Goal: Task Accomplishment & Management: Complete application form

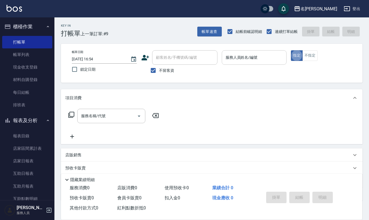
click at [241, 59] on input "服務人員姓名/編號" at bounding box center [254, 58] width 60 height 10
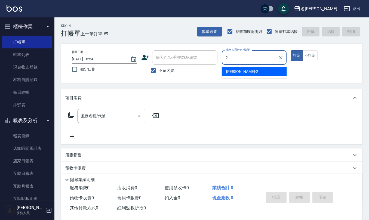
type input "[PERSON_NAME]-2"
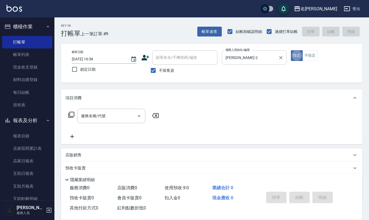
type button "true"
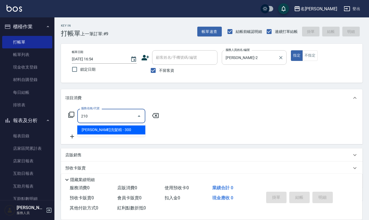
type input "[PERSON_NAME]洗髮精(210)"
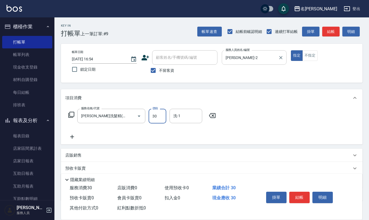
type input "300"
type input "[PERSON_NAME]-28"
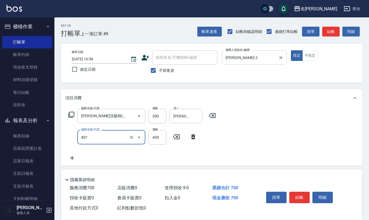
type input "剪髮(401)"
type input "350"
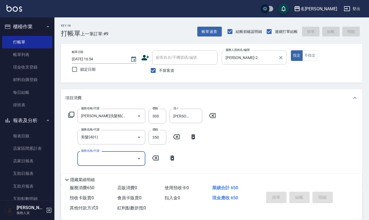
type input "[DATE] 18:05"
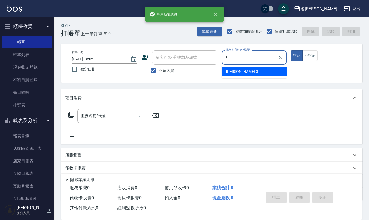
type input "陳旅玨-3"
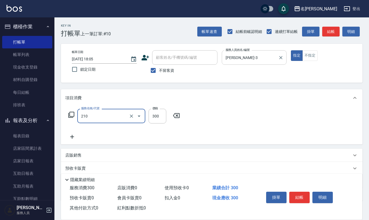
type input "歐娜洗髮精(210)"
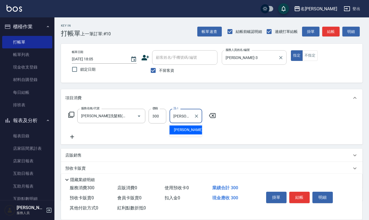
type input "杜芊彤-20"
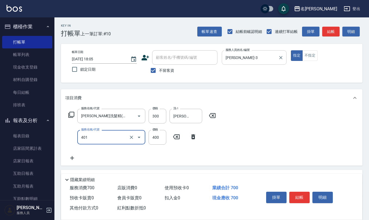
type input "剪髮(401)"
type input "400"
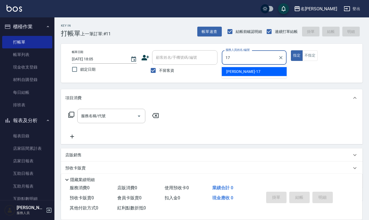
type input "李俞玫-17"
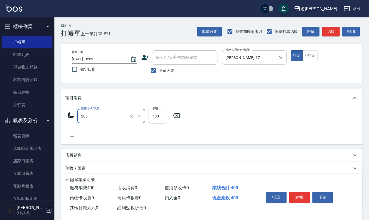
type input "健康洗(206)"
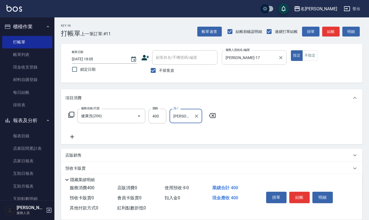
type input "林佩誼-25"
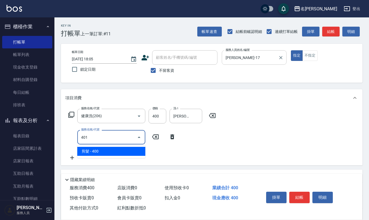
type input "剪髮(401)"
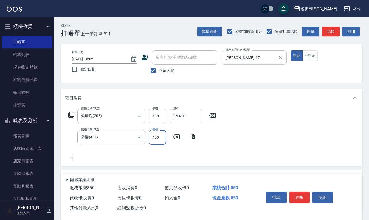
type input "450"
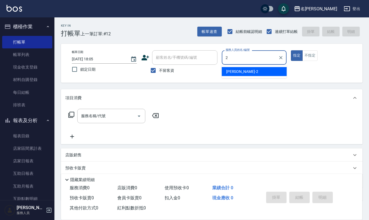
type input "黃慧敏-2"
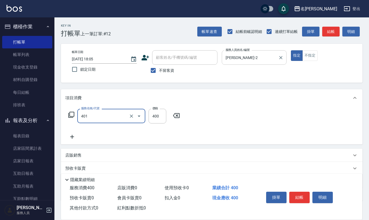
type input "剪髮(401)"
type input "300"
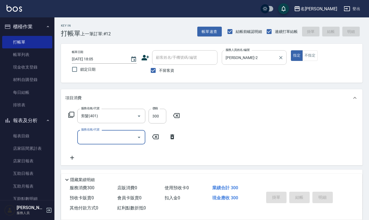
type input "2025/08/12 18:06"
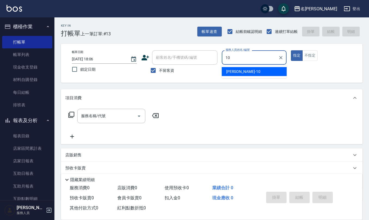
type input "胡淑雲-10"
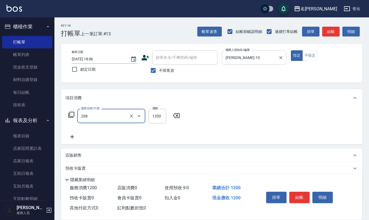
type input "深層洗(208)"
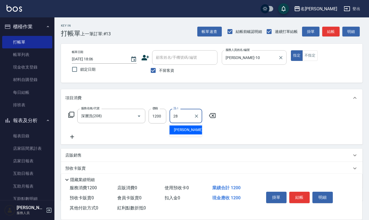
type input "陳柏暽-28"
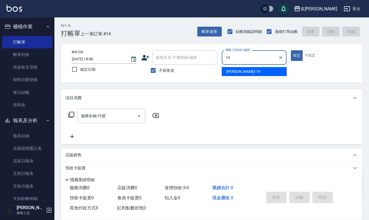
type input "林語涵-19"
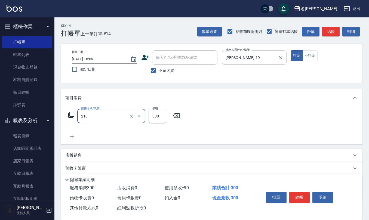
type input "歐娜洗髮精(210)"
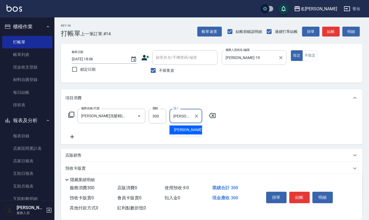
type input "紀雅婷-31"
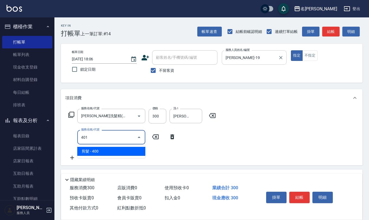
type input "剪髮(401)"
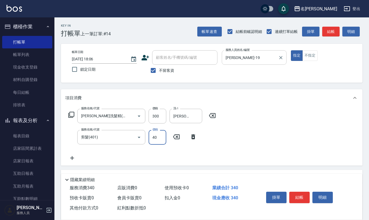
type input "400"
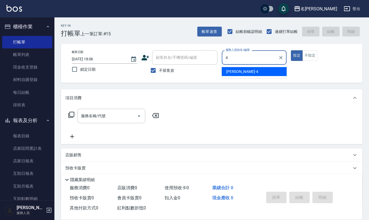
type input "陳章義-4"
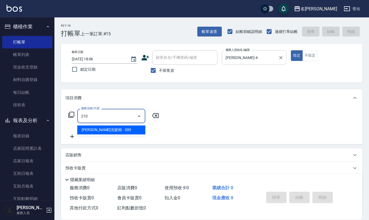
type input "歐娜洗髮精(210)"
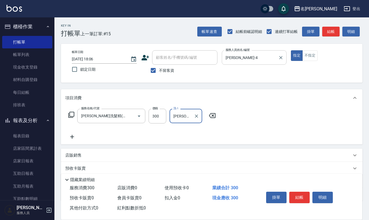
type input "紀雅婷-31"
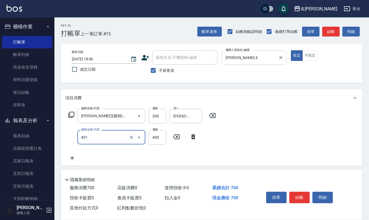
type input "剪髮(401)"
type input "450"
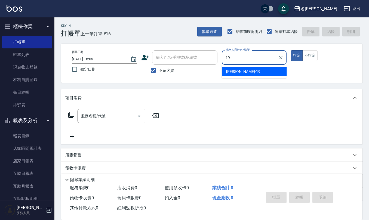
type input "林語涵-19"
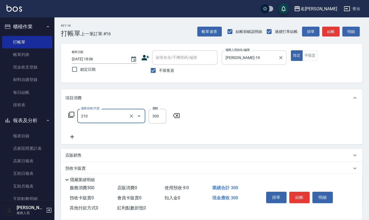
type input "歐娜洗髮精(210)"
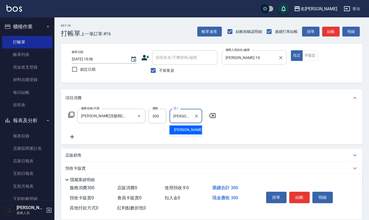
type input "杜芊彤-20"
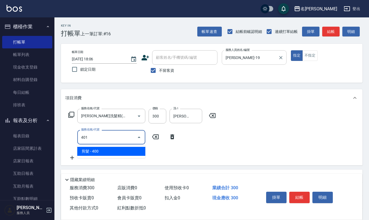
type input "剪髮(401)"
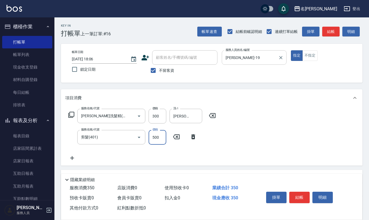
type input "500"
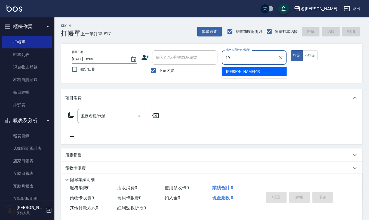
type input "林語涵-19"
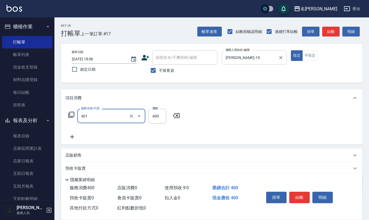
type input "剪髮(401)"
type input "400"
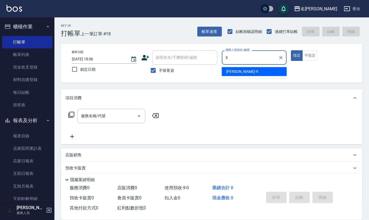
type input "江依潔-9"
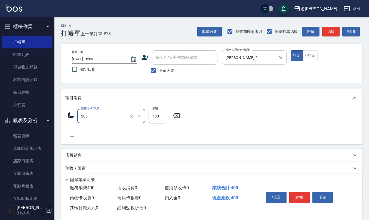
type input "健康洗(206)"
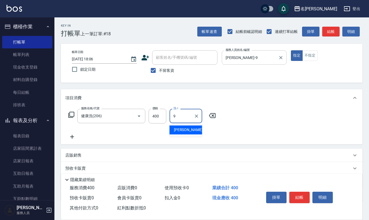
type input "江依潔-9"
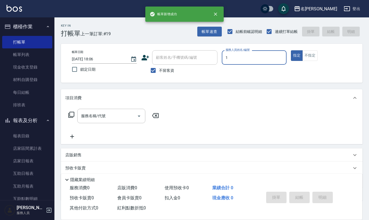
type input "蔡桂如-1"
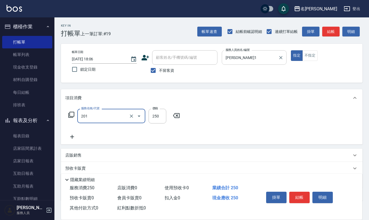
type input "洗髮(201)"
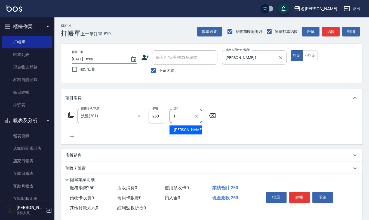
type input "蔡桂如-1"
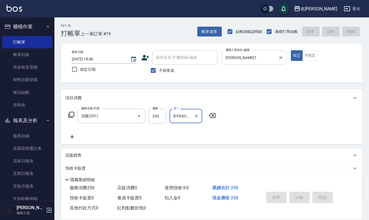
type input "2025/08/12 18:07"
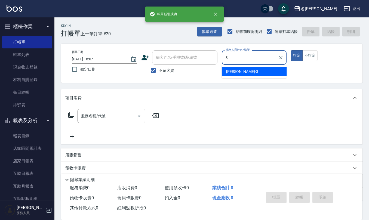
type input "陳旅玨-3"
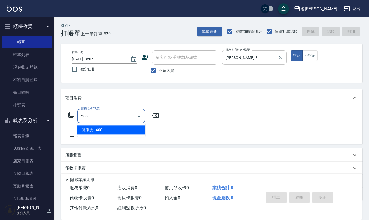
type input "健康洗(206)"
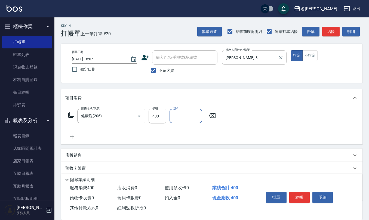
type input "3"
type input "林佩誼-25"
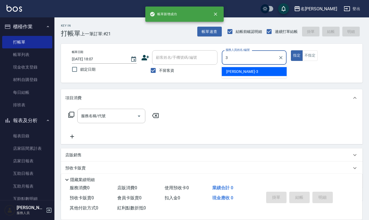
type input "陳旅玨-3"
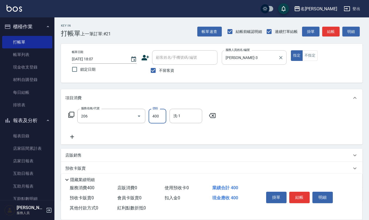
type input "健康洗(206)"
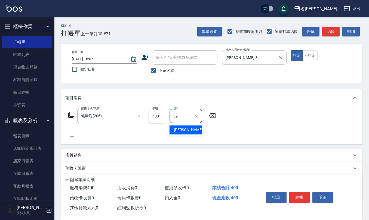
type input "葉冠佑-32"
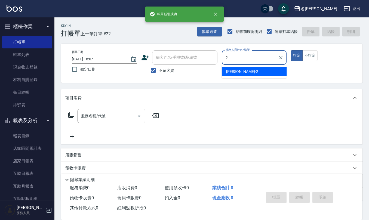
type input "黃慧敏-2"
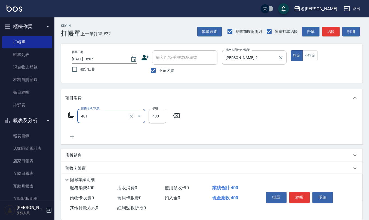
type input "剪髮(401)"
type input "300"
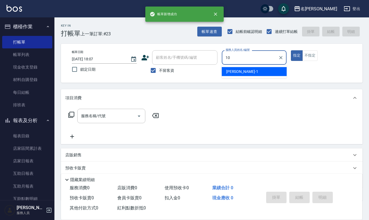
type input "胡淑雲-10"
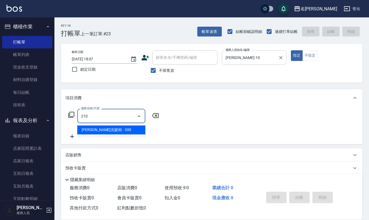
type input "歐娜洗髮精(210)"
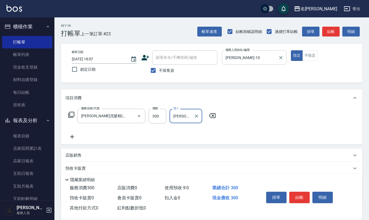
type input "杜芊彤-20"
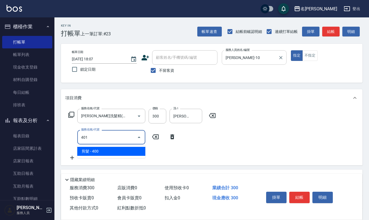
type input "剪髮(401)"
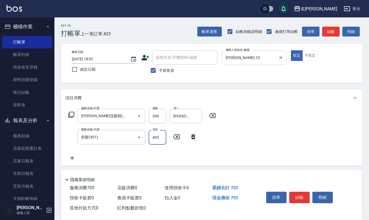
type input "405"
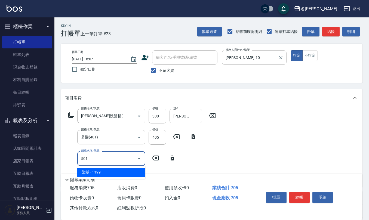
type input "染髮(501)"
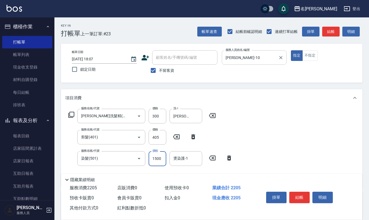
type input "1500"
type input "杜芊彤-20"
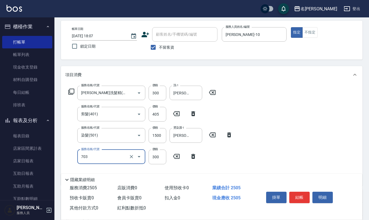
scroll to position [72, 0]
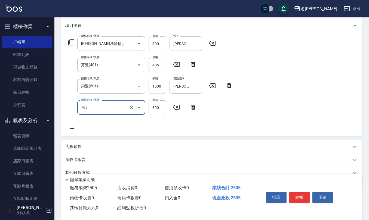
type input "(1236)設計師(703)"
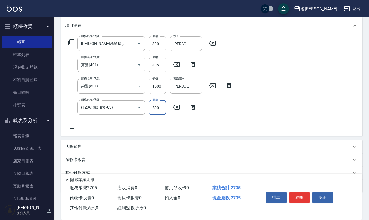
type input "500"
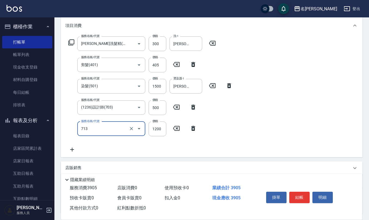
type input "水樣結構式1200(713)"
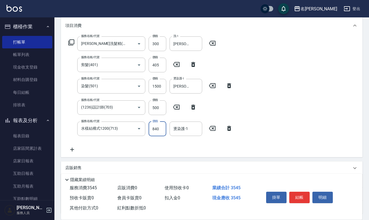
type input "840"
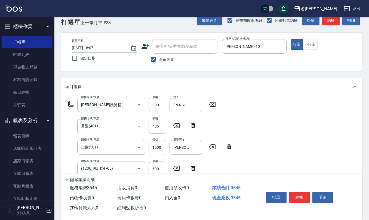
scroll to position [0, 0]
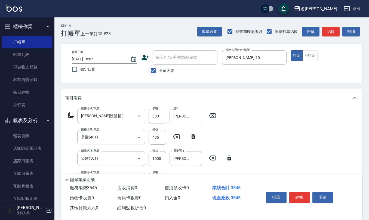
type input "杜芊彤-20"
drag, startPoint x: 154, startPoint y: 68, endPoint x: 165, endPoint y: 61, distance: 13.8
click at [154, 68] on input "不留客資" at bounding box center [153, 70] width 11 height 11
checkbox input "false"
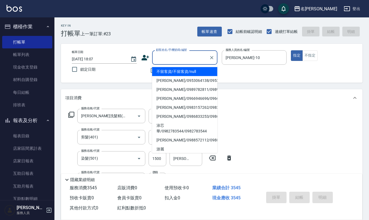
click at [169, 59] on input "顧客姓名/手機號碼/編號" at bounding box center [181, 58] width 52 height 10
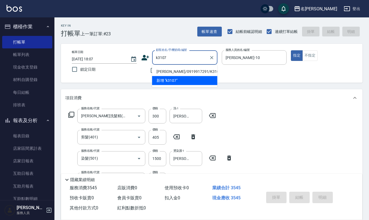
click at [177, 72] on li "艾妮/0919917291/K3107" at bounding box center [184, 71] width 65 height 9
type input "艾妮/0919917291/K3107"
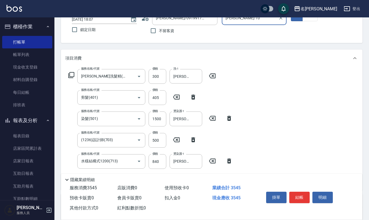
scroll to position [109, 0]
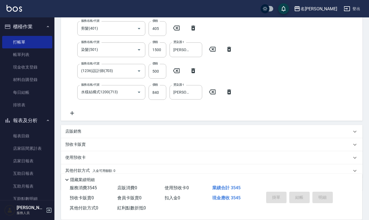
type input "2025/08/12 18:08"
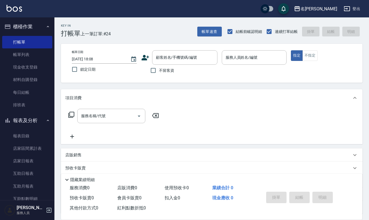
click at [164, 72] on span "不留客資" at bounding box center [166, 71] width 15 height 6
click at [159, 72] on input "不留客資" at bounding box center [153, 70] width 11 height 11
checkbox input "true"
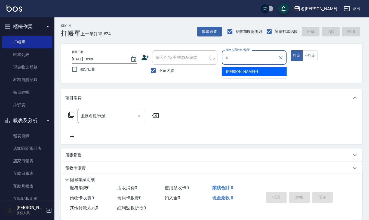
type input "陳章義-4"
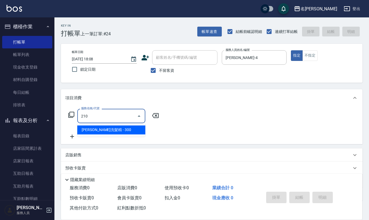
type input "歐娜洗髮精(210)"
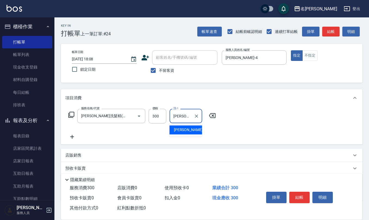
type input "蘇亭云-24"
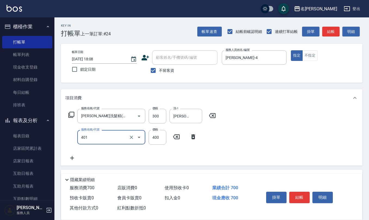
type input "剪髮(401)"
type input "450"
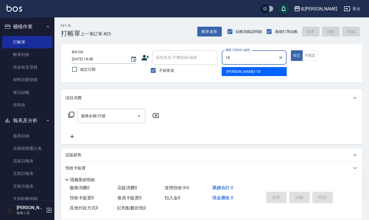
type input "吳婉如-18"
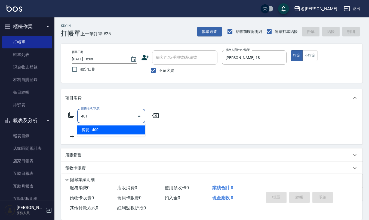
type input "剪髮(401)"
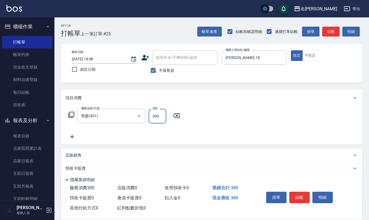
type input "300"
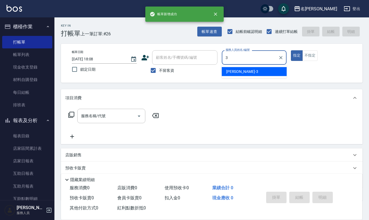
type input "陳旅玨-3"
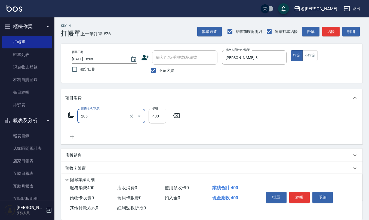
type input "健康洗(206)"
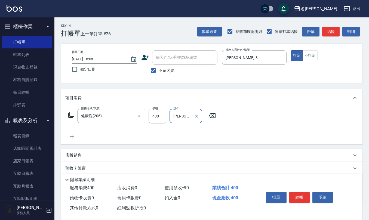
type input "林佩誼-25"
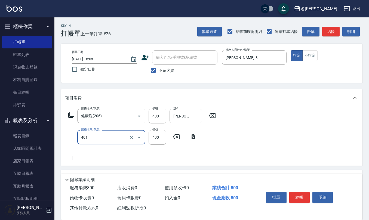
type input "剪髮(401)"
type input "400"
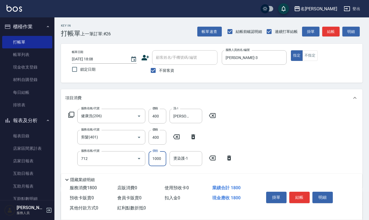
type input "伊蘭洋甘菊1000(712)"
type input "700"
type input "林佩誼-25"
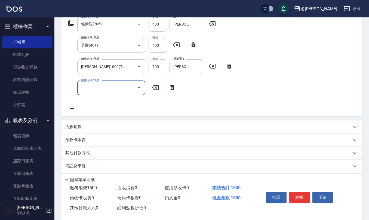
scroll to position [95, 0]
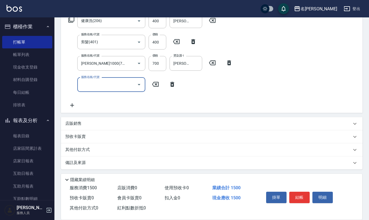
click at [99, 123] on div "店販銷售" at bounding box center [208, 124] width 286 height 6
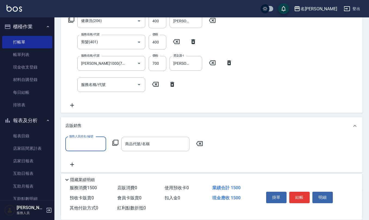
scroll to position [0, 0]
type input "陳旅玨-3"
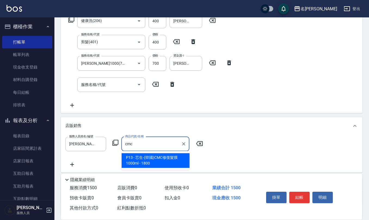
type input "芯生-(韓國)CMC修復髮膜1000ml"
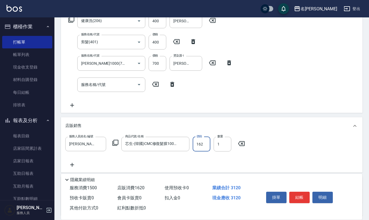
type input "1620"
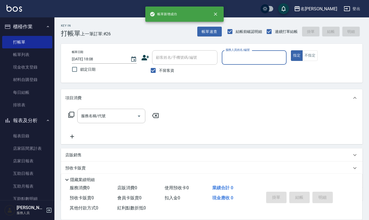
scroll to position [0, 0]
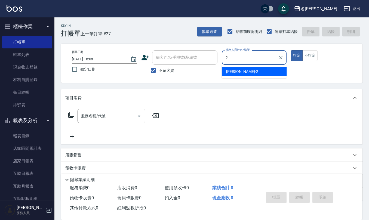
type input "黃慧敏-2"
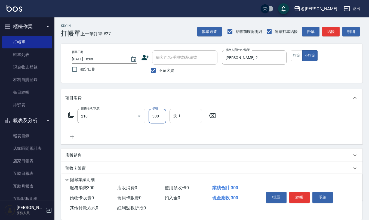
type input "歐娜洗髮精(210)"
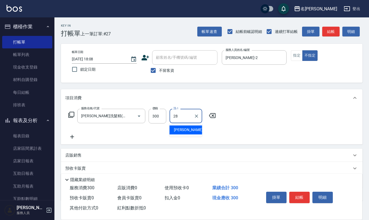
type input "陳柏暽-28"
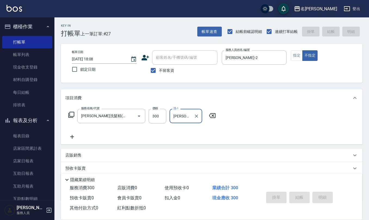
type input "2025/08/12 18:09"
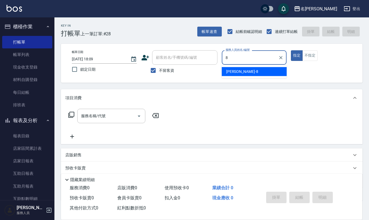
type input "楊馨嵐-8"
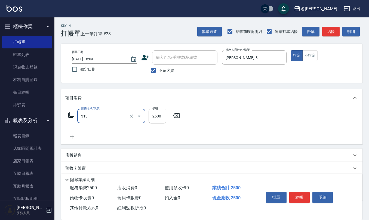
type input "生化還原2500(313)"
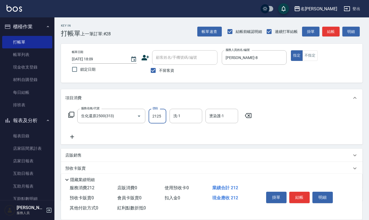
type input "2125"
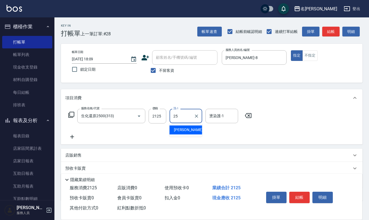
type input "林佩誼-25"
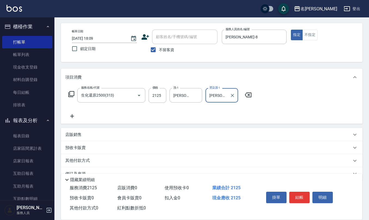
scroll to position [32, 0]
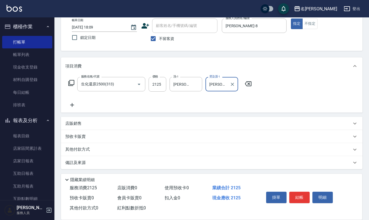
type input "林佩誼-25"
click at [98, 121] on div "店販銷售" at bounding box center [208, 124] width 286 height 6
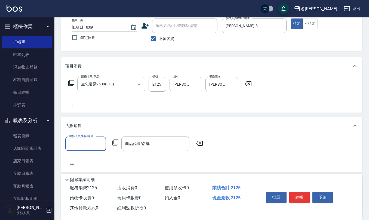
scroll to position [0, 0]
type input "楊馨嵐-8"
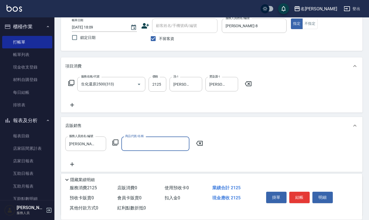
type input "口"
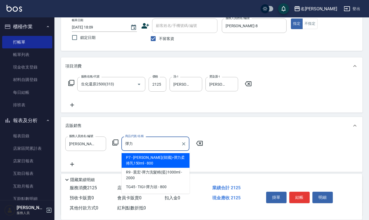
type input "荷昀(韓國)-彈力柔捲乳150ml"
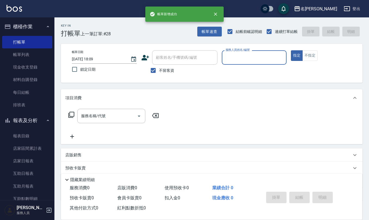
scroll to position [0, 0]
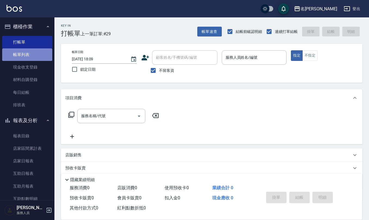
click at [28, 58] on link "帳單列表" at bounding box center [27, 54] width 50 height 13
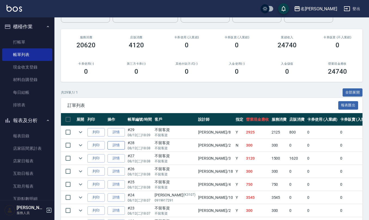
scroll to position [72, 0]
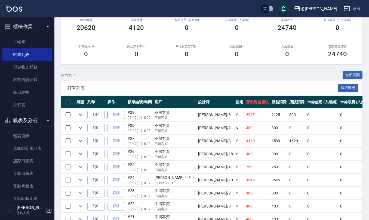
click at [119, 114] on link "詳情" at bounding box center [116, 115] width 17 height 8
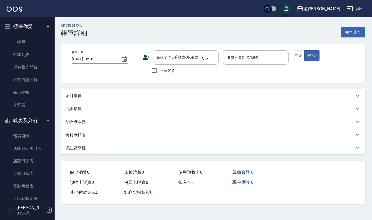
type input "2025/08/12 18:09"
checkbox input "true"
type input "楊馨嵐-8"
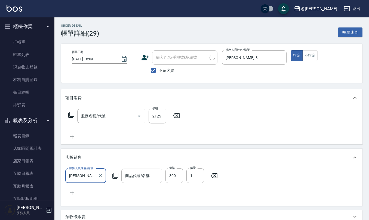
type input "生化還原2500(313)"
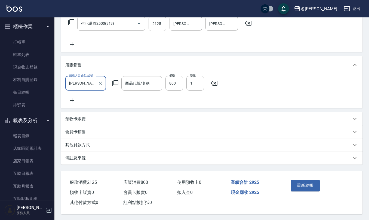
type input "荷昀(韓國)-彈力柔捲乳150ml"
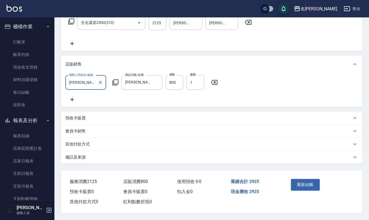
click at [88, 151] on div "備註及來源" at bounding box center [212, 157] width 302 height 13
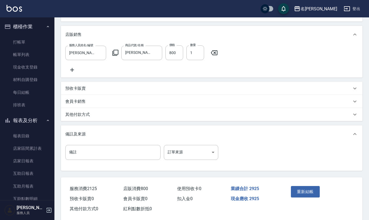
scroll to position [137, 0]
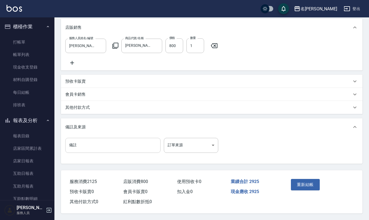
click at [110, 144] on input "備註" at bounding box center [112, 145] width 95 height 15
type input "生日面膜"
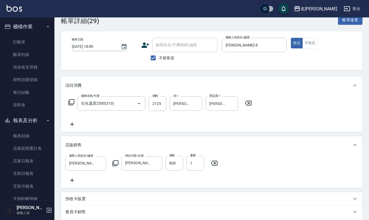
scroll to position [0, 0]
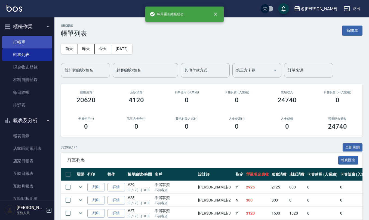
click at [30, 43] on link "打帳單" at bounding box center [27, 42] width 50 height 13
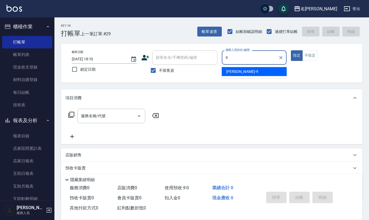
type input "江依潔-9"
type button "true"
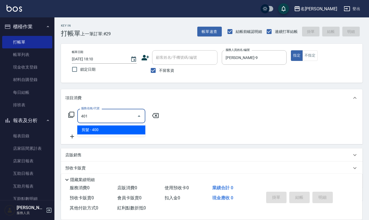
type input "剪髮(401)"
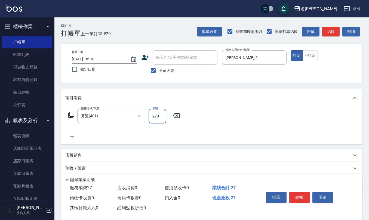
type input "270"
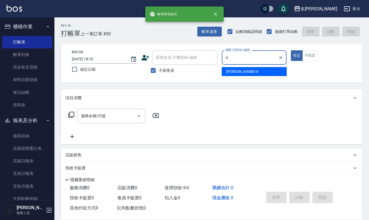
type input "陳章義-4"
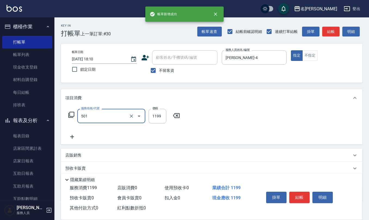
type input "染髮(501)"
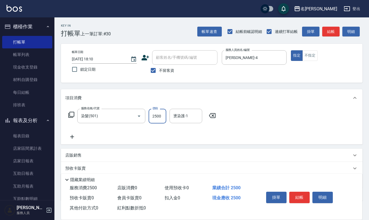
type input "2500"
type input "陳柏暽-28"
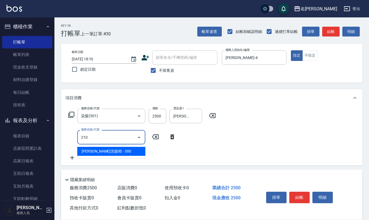
type input "歐娜洗髮精(210)"
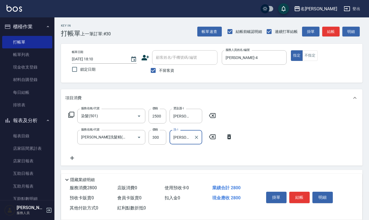
type input "陳柏暽-28"
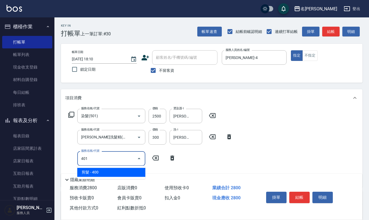
type input "剪髮(401)"
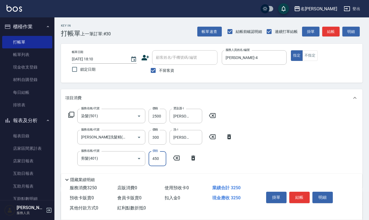
type input "450"
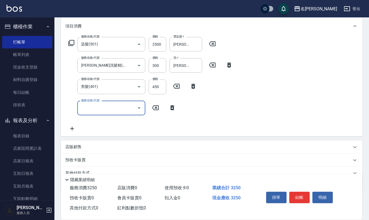
scroll to position [72, 0]
type input "水樣結構式1200(713)"
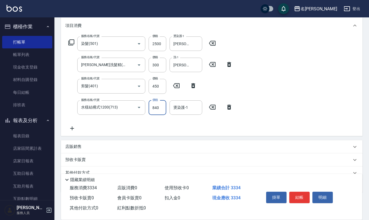
type input "840"
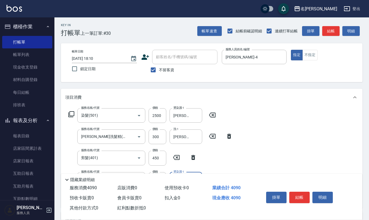
scroll to position [0, 0]
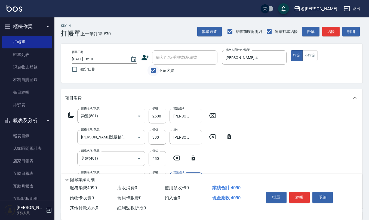
type input "陳柏暽-28"
drag, startPoint x: 154, startPoint y: 69, endPoint x: 164, endPoint y: 64, distance: 11.2
click at [154, 69] on input "不留客資" at bounding box center [153, 70] width 11 height 11
checkbox input "false"
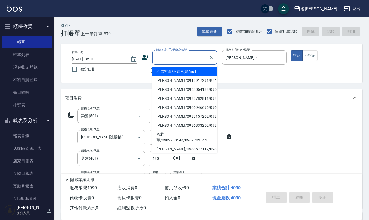
click at [170, 59] on input "顧客姓名/手機號碼/編號" at bounding box center [181, 58] width 52 height 10
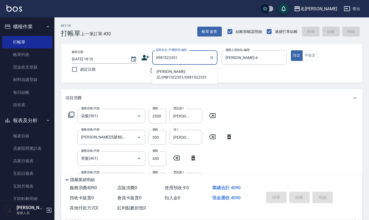
click at [174, 73] on li "盧泱豆/0981522351/0981522351" at bounding box center [184, 74] width 65 height 15
type input "盧泱豆/0981522351/0981522351"
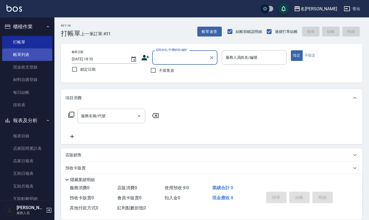
click at [20, 55] on link "帳單列表" at bounding box center [27, 54] width 50 height 13
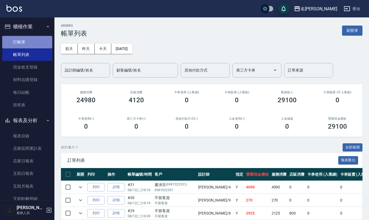
drag, startPoint x: 27, startPoint y: 42, endPoint x: 28, endPoint y: 46, distance: 4.2
click at [27, 42] on link "打帳單" at bounding box center [27, 42] width 50 height 13
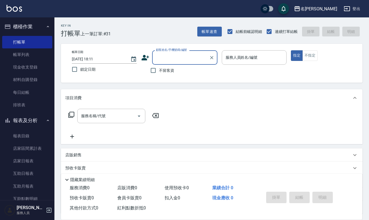
click at [165, 72] on span "不留客資" at bounding box center [166, 71] width 15 height 6
click at [159, 72] on input "不留客資" at bounding box center [153, 70] width 11 height 11
checkbox input "true"
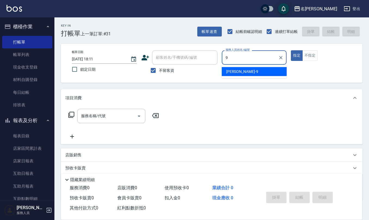
type input "江依潔-9"
type button "true"
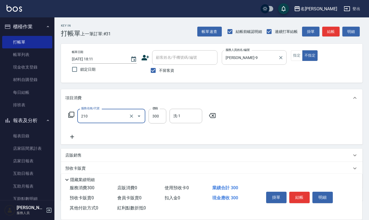
type input "歐娜洗髮精(210)"
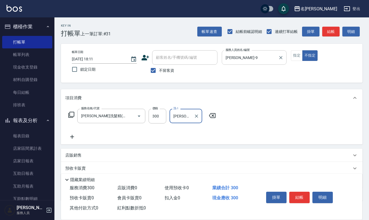
type input "葉冠佑-32"
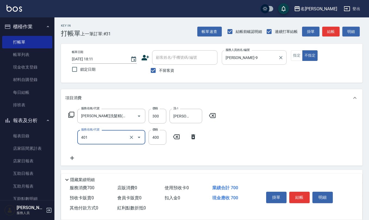
type input "剪髮(401)"
type input "200"
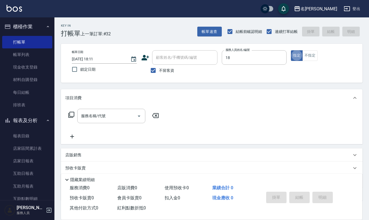
type input "吳婉如-18"
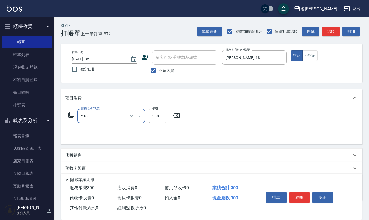
type input "歐娜洗髮精(210)"
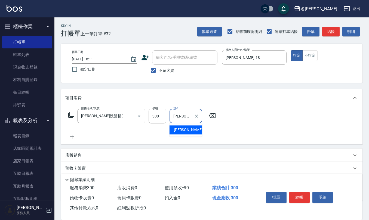
type input "吳婉如-18"
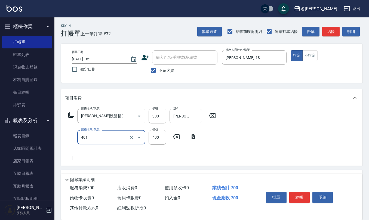
type input "剪髮(401)"
type input "300"
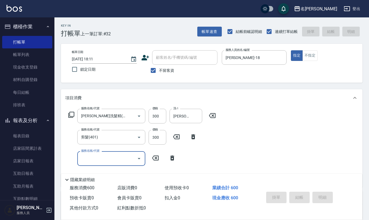
type input "2025/08/12 18:24"
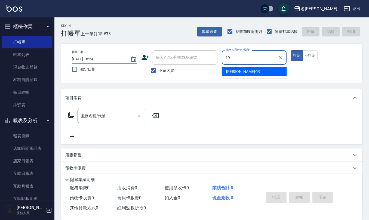
type input "林語涵-19"
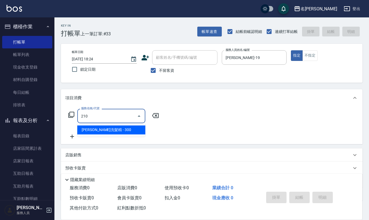
type input "歐娜洗髮精(210)"
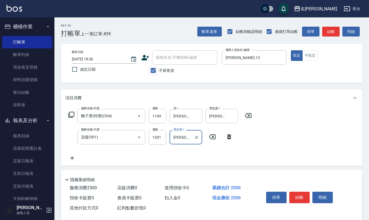
drag, startPoint x: 152, startPoint y: 74, endPoint x: 156, endPoint y: 70, distance: 5.2
click at [152, 74] on input "不留客資" at bounding box center [153, 70] width 11 height 11
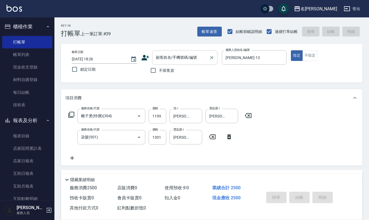
click at [174, 57] on input "顧客姓名/手機號碼/編號" at bounding box center [181, 58] width 52 height 10
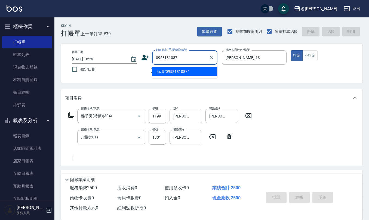
drag, startPoint x: 184, startPoint y: 56, endPoint x: 111, endPoint y: 65, distance: 74.3
click at [111, 65] on div "帳單日期 2025/08/12 18:26 鎖定日期 顧客姓名/手機號碼/編號 0958181087 顧客姓名/手機號碼/編號 不留客資 服務人員姓名/編號 …" at bounding box center [212, 63] width 289 height 26
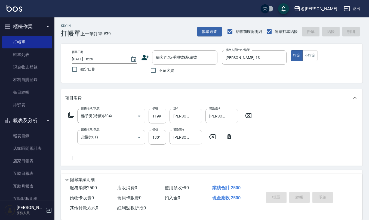
click at [145, 55] on icon at bounding box center [145, 58] width 8 height 8
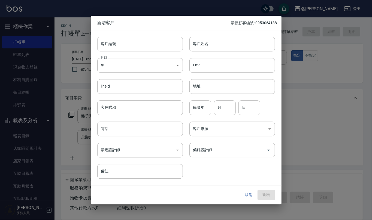
click at [149, 48] on input "客戶編號" at bounding box center [139, 44] width 85 height 15
paste input "0958181087"
click at [128, 131] on input "電話" at bounding box center [139, 129] width 85 height 15
paste input "0958181087"
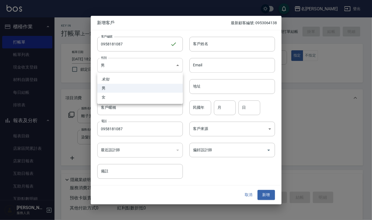
click at [149, 67] on body "名留仁二 登出 櫃檯作業 打帳單 帳單列表 現金收支登錄 材料自購登錄 每日結帳 排班表 報表及分析 報表目錄 店家區間累計表 店家日報表 互助日報表 互助月…" at bounding box center [186, 143] width 372 height 287
click at [149, 97] on li "女" at bounding box center [139, 97] width 85 height 9
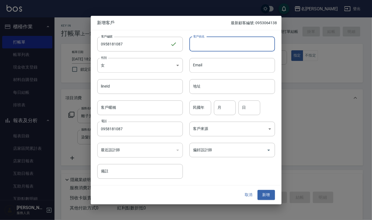
click at [205, 45] on input "客戶姓名" at bounding box center [231, 44] width 85 height 15
click at [204, 107] on input "民國年" at bounding box center [200, 107] width 22 height 15
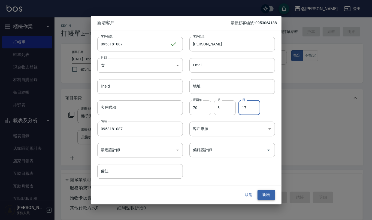
click at [267, 195] on button "新增" at bounding box center [265, 195] width 17 height 10
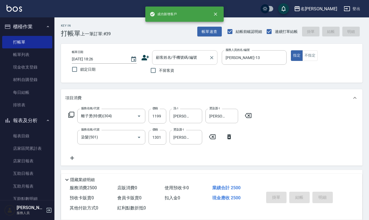
click at [180, 59] on input "顧客姓名/手機號碼/編號" at bounding box center [181, 58] width 52 height 10
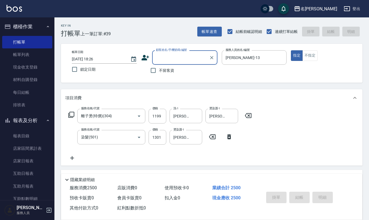
paste input "0958181087"
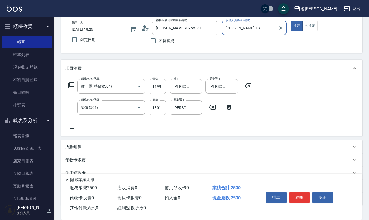
scroll to position [66, 0]
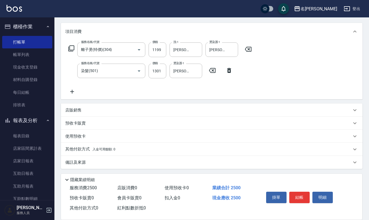
click at [96, 166] on div "備註及來源" at bounding box center [212, 162] width 302 height 13
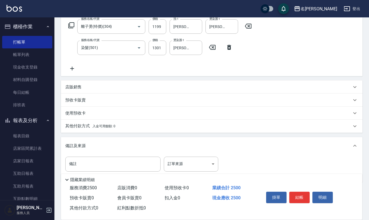
scroll to position [103, 0]
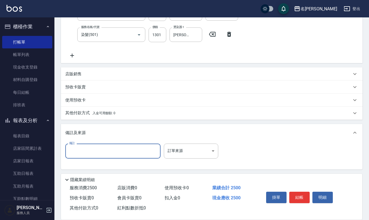
click at [108, 147] on input "備註" at bounding box center [112, 151] width 95 height 15
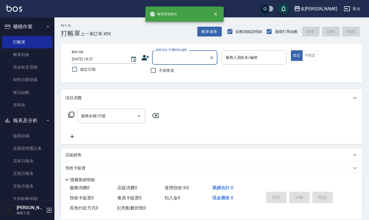
scroll to position [0, 0]
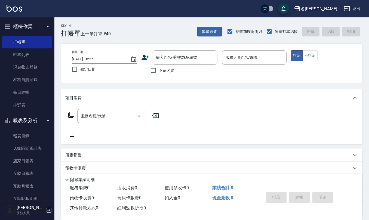
click at [170, 70] on span "不留客資" at bounding box center [166, 71] width 15 height 6
click at [159, 70] on input "不留客資" at bounding box center [153, 70] width 11 height 11
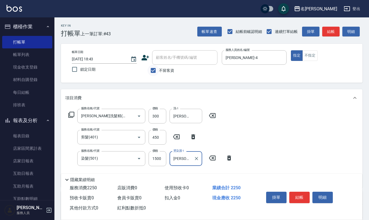
click at [152, 70] on input "不留客資" at bounding box center [153, 70] width 11 height 11
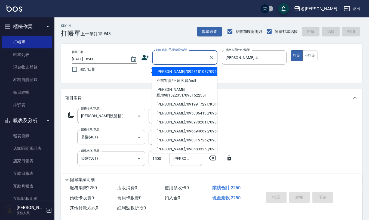
click at [167, 59] on input "顧客姓名/手機號碼/編號" at bounding box center [181, 58] width 52 height 10
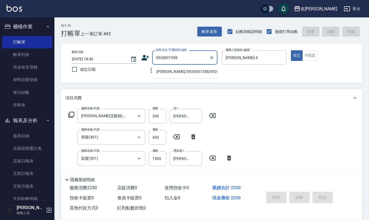
click at [170, 73] on li "洪蕙玲/0926931558/0926931558" at bounding box center [184, 71] width 65 height 9
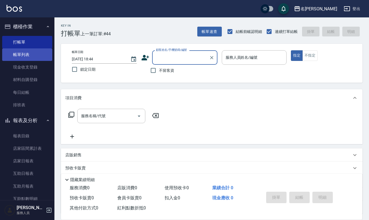
click at [25, 50] on link "帳單列表" at bounding box center [27, 54] width 50 height 13
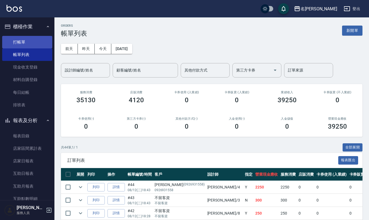
click at [23, 34] on ul "打帳單 帳單列表 現金收支登錄 材料自購登錄 每日結帳 排班表" at bounding box center [27, 74] width 50 height 80
click at [23, 39] on link "打帳單" at bounding box center [27, 42] width 50 height 13
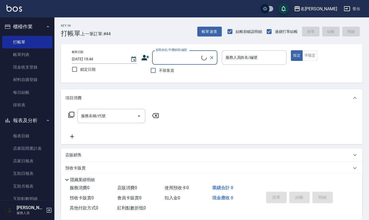
drag, startPoint x: 167, startPoint y: 70, endPoint x: 171, endPoint y: 70, distance: 4.1
click at [170, 70] on span "不留客資" at bounding box center [166, 71] width 15 height 6
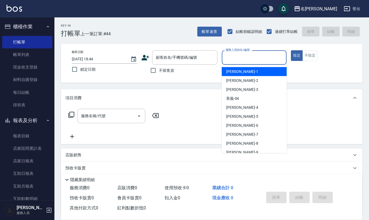
click at [226, 55] on input "服務人員姓名/編號" at bounding box center [254, 58] width 60 height 10
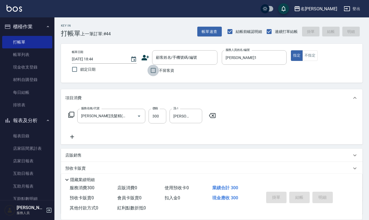
click at [152, 70] on input "不留客資" at bounding box center [153, 70] width 11 height 11
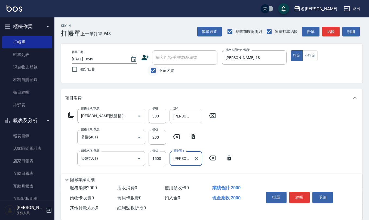
click at [152, 69] on input "不留客資" at bounding box center [153, 70] width 11 height 11
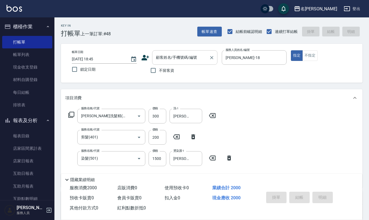
drag, startPoint x: 164, startPoint y: 61, endPoint x: 163, endPoint y: 58, distance: 2.8
click at [164, 60] on input "顧客姓名/手機號碼/編號" at bounding box center [181, 58] width 52 height 10
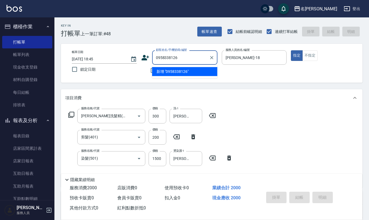
drag, startPoint x: 182, startPoint y: 59, endPoint x: 103, endPoint y: 60, distance: 78.4
click at [119, 59] on div "帳單日期 2025/08/12 18:45 鎖定日期 顧客姓名/手機號碼/編號 0958338126 顧客姓名/手機號碼/編號 不留客資 服務人員姓名/編號 …" at bounding box center [212, 63] width 289 height 26
click at [145, 57] on icon at bounding box center [146, 57] width 8 height 5
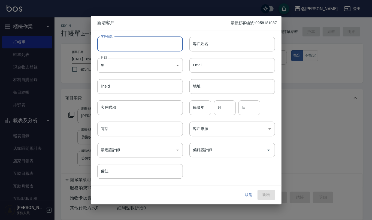
click at [145, 48] on input "客戶編號" at bounding box center [139, 44] width 85 height 15
paste input "0958338126"
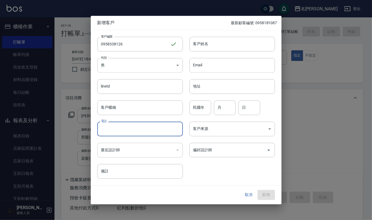
drag, startPoint x: 141, startPoint y: 129, endPoint x: 141, endPoint y: 117, distance: 12.3
click at [141, 130] on input "電話" at bounding box center [139, 129] width 85 height 15
paste input "0958338126"
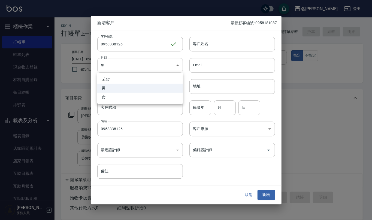
click at [161, 70] on body "名留仁二 登出 櫃檯作業 打帳單 帳單列表 現金收支登錄 材料自購登錄 每日結帳 排班表 報表及分析 報表目錄 店家區間累計表 店家日報表 互助日報表 互助月…" at bounding box center [186, 154] width 372 height 308
click at [149, 103] on ul "未知 男 女" at bounding box center [139, 88] width 85 height 31
click at [155, 99] on li "女" at bounding box center [139, 97] width 85 height 9
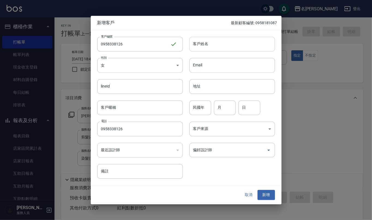
click at [205, 42] on input "客戶姓名" at bounding box center [231, 44] width 85 height 15
click at [206, 113] on input "民國年" at bounding box center [200, 107] width 22 height 15
click at [264, 191] on button "新增" at bounding box center [265, 195] width 17 height 10
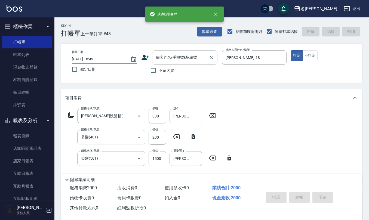
click at [190, 64] on div "顧客姓名/手機號碼/編號" at bounding box center [184, 57] width 65 height 14
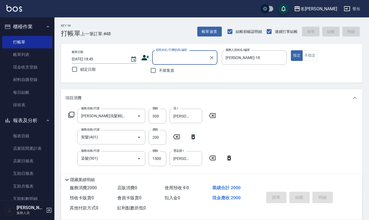
paste input "0958338126"
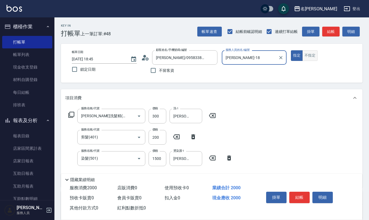
click at [308, 54] on button "不指定" at bounding box center [309, 55] width 15 height 11
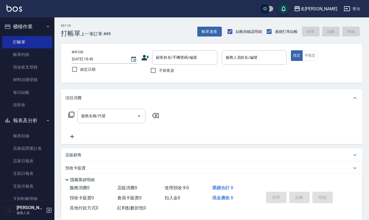
click at [169, 72] on span "不留客資" at bounding box center [166, 71] width 15 height 6
click at [159, 72] on input "不留客資" at bounding box center [153, 70] width 11 height 11
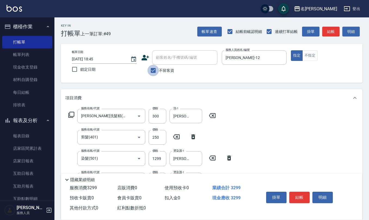
click at [149, 71] on input "不留客資" at bounding box center [153, 70] width 11 height 11
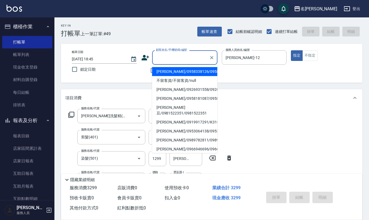
click at [168, 60] on input "顧客姓名/手機號碼/編號" at bounding box center [181, 58] width 52 height 10
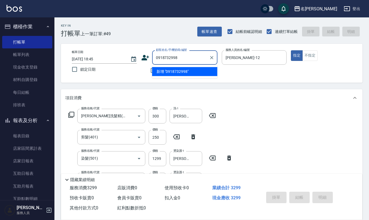
drag, startPoint x: 181, startPoint y: 54, endPoint x: 105, endPoint y: 67, distance: 76.8
click at [122, 62] on div "帳單日期 2025/08/12 18:45 鎖定日期 顧客姓名/手機號碼/編號 0918732998 顧客姓名/手機號碼/編號 不留客資 服務人員姓名/編號 …" at bounding box center [212, 63] width 289 height 26
click at [146, 57] on icon at bounding box center [145, 58] width 8 height 8
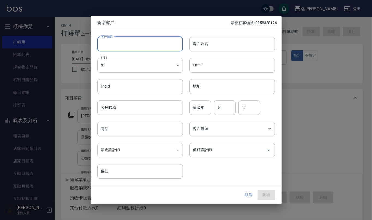
click at [166, 42] on input "客戶編號" at bounding box center [139, 44] width 85 height 15
paste input "0918732998"
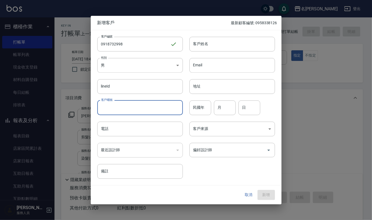
click at [141, 111] on input "客戶暱稱" at bounding box center [139, 107] width 85 height 15
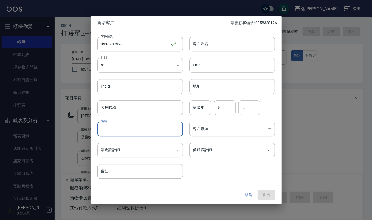
click at [133, 129] on input "電話" at bounding box center [139, 129] width 85 height 15
paste input "0918732998"
click at [205, 43] on input "客戶姓名" at bounding box center [231, 44] width 85 height 15
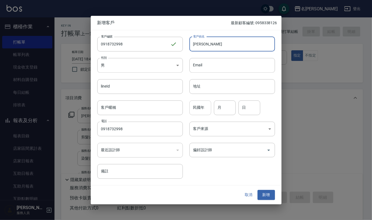
click at [196, 108] on input "民國年" at bounding box center [200, 107] width 22 height 15
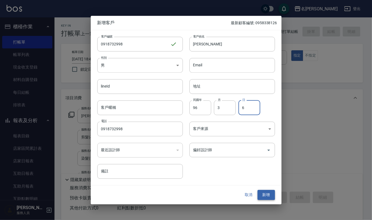
click at [267, 192] on button "新增" at bounding box center [265, 195] width 17 height 10
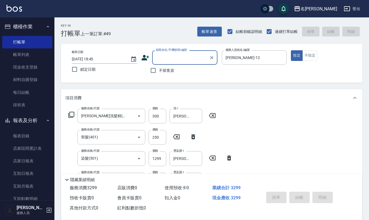
click at [180, 60] on input "顧客姓名/手機號碼/編號" at bounding box center [181, 58] width 52 height 10
paste input "0918732998"
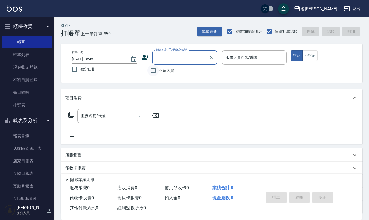
click at [157, 73] on input "不留客資" at bounding box center [153, 70] width 11 height 11
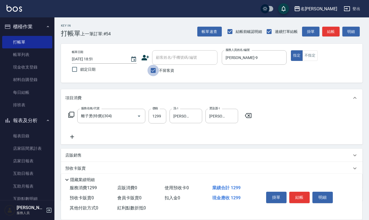
click at [154, 72] on input "不留客資" at bounding box center [153, 70] width 11 height 11
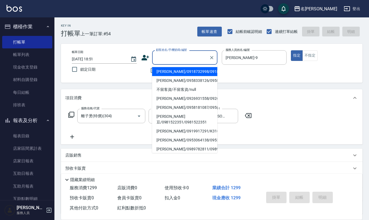
click at [169, 53] on div "顧客姓名/手機號碼/編號 顧客姓名/手機號碼/編號" at bounding box center [184, 57] width 65 height 14
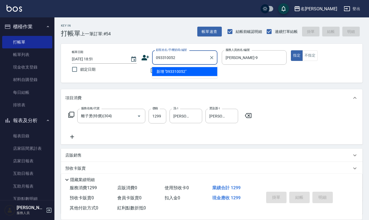
drag, startPoint x: 183, startPoint y: 57, endPoint x: 120, endPoint y: 59, distance: 63.2
click at [120, 59] on div "帳單日期 2025/08/12 18:51 鎖定日期 顧客姓名/手機號碼/編號 093310052 顧客姓名/手機號碼/編號 不留客資 服務人員姓名/編號 江…" at bounding box center [212, 63] width 289 height 26
drag, startPoint x: 184, startPoint y: 58, endPoint x: 143, endPoint y: 64, distance: 41.8
click at [122, 58] on div "帳單日期 2025/08/12 18:51 鎖定日期 顧客姓名/手機號碼/編號 0933100528 顧客姓名/手機號碼/編號 不留客資 服務人員姓名/編號 …" at bounding box center [212, 63] width 289 height 26
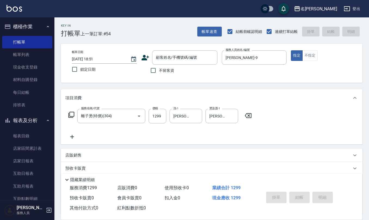
click at [142, 58] on icon at bounding box center [145, 58] width 8 height 8
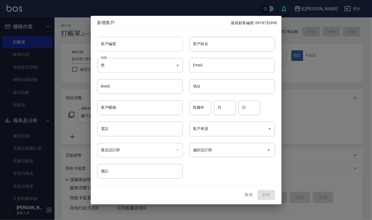
click at [136, 44] on input "客戶編號" at bounding box center [139, 44] width 85 height 15
paste input "0933100528"
click at [128, 130] on input "電話" at bounding box center [139, 129] width 85 height 15
paste input "0933100528"
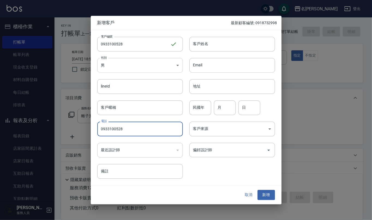
click at [157, 68] on body "名留仁二 登出 櫃檯作業 打帳單 帳單列表 現金收支登錄 材料自購登錄 每日結帳 排班表 報表及分析 報表目錄 店家區間累計表 店家日報表 互助日報表 互助月…" at bounding box center [186, 132] width 372 height 265
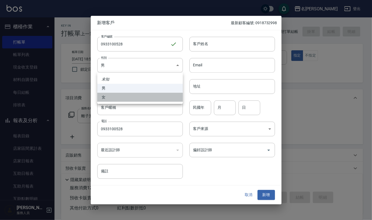
click at [158, 99] on li "女" at bounding box center [139, 97] width 85 height 9
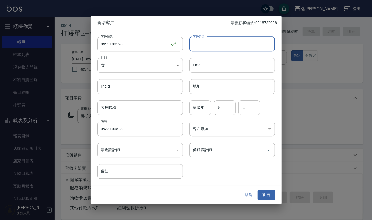
click at [216, 40] on input "客戶姓名" at bounding box center [231, 44] width 85 height 15
click at [207, 109] on input "民國年" at bounding box center [200, 107] width 22 height 15
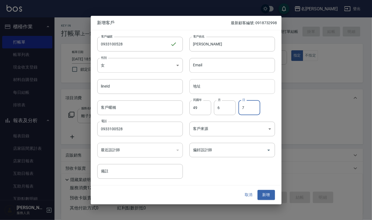
click at [216, 88] on input "地址" at bounding box center [231, 86] width 85 height 15
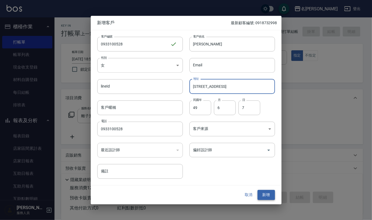
click at [262, 193] on button "新增" at bounding box center [265, 195] width 17 height 10
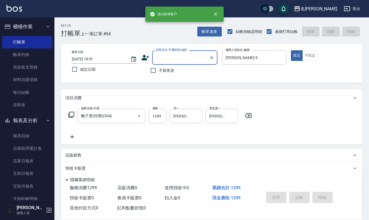
click at [181, 57] on input "顧客姓名/手機號碼/編號" at bounding box center [181, 58] width 52 height 10
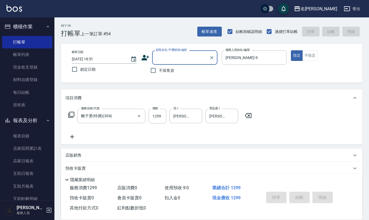
paste input "0933100528"
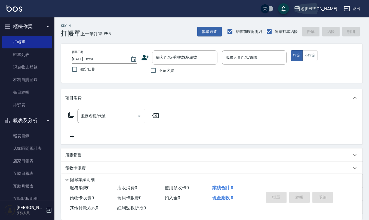
click at [325, 5] on div "名[PERSON_NAME]" at bounding box center [319, 8] width 37 height 7
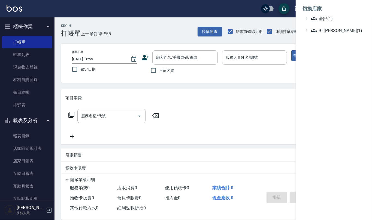
click at [278, 82] on div at bounding box center [186, 110] width 372 height 220
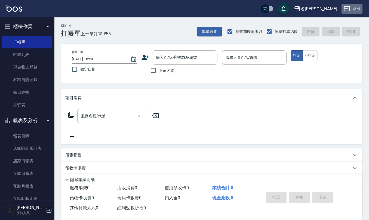
click at [343, 12] on button "登出" at bounding box center [352, 9] width 21 height 10
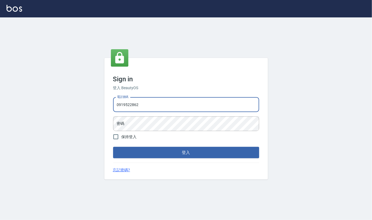
type input "0919522862"
click at [113, 147] on button "登入" at bounding box center [186, 152] width 146 height 11
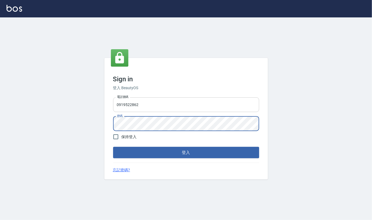
click at [113, 147] on button "登入" at bounding box center [186, 152] width 146 height 11
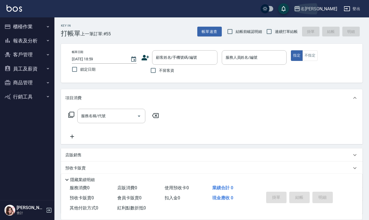
click at [326, 6] on div "名[PERSON_NAME]" at bounding box center [319, 8] width 37 height 7
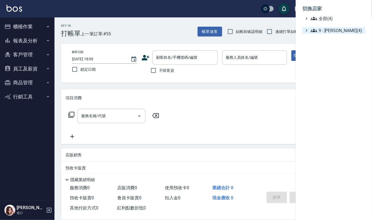
click at [331, 30] on span "9 - 何威言(4)" at bounding box center [336, 30] width 53 height 7
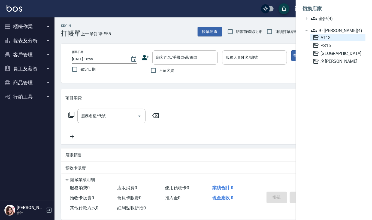
click at [330, 35] on span "AT13" at bounding box center [337, 37] width 51 height 7
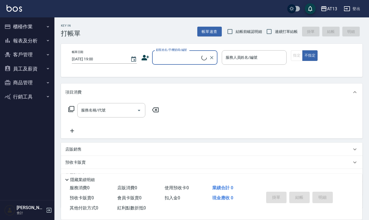
click at [36, 79] on button "商品管理" at bounding box center [27, 83] width 50 height 14
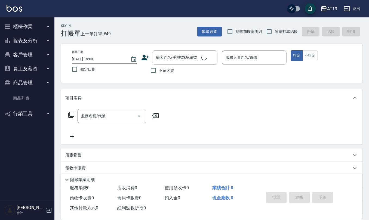
click at [35, 105] on ul "商品列表" at bounding box center [27, 98] width 50 height 17
click at [32, 97] on link "商品列表" at bounding box center [27, 98] width 50 height 13
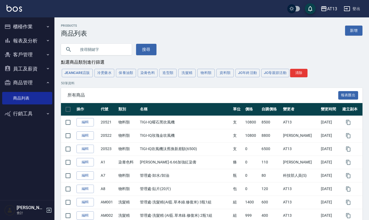
click at [110, 49] on input "text" at bounding box center [101, 49] width 51 height 15
type input "tigi"
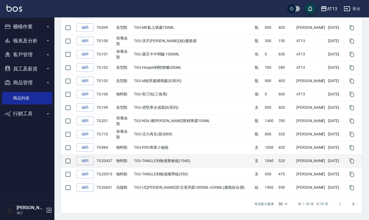
scroll to position [593, 0]
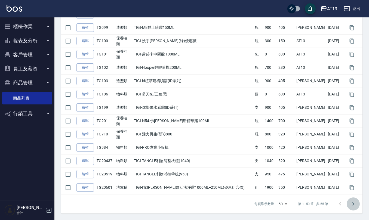
click at [353, 205] on icon "Go to next page" at bounding box center [353, 204] width 2 height 3
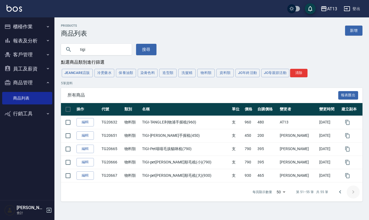
scroll to position [0, 0]
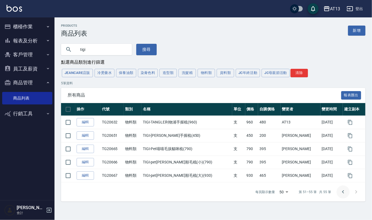
click at [342, 192] on icon "Go to previous page" at bounding box center [342, 192] width 7 height 7
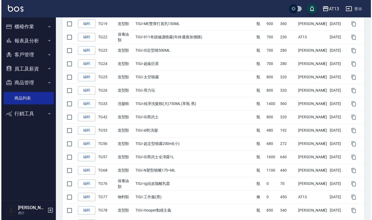
scroll to position [194, 0]
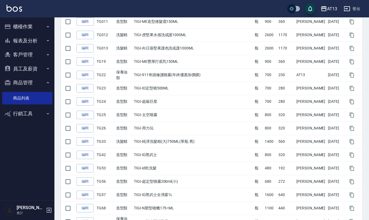
click at [330, 7] on div "AT13" at bounding box center [332, 8] width 10 height 7
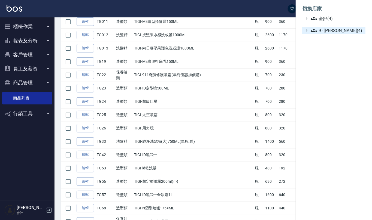
click at [330, 29] on span "9 - [PERSON_NAME](4)" at bounding box center [336, 30] width 53 height 7
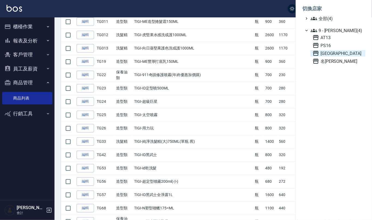
click at [328, 50] on span "[GEOGRAPHIC_DATA]" at bounding box center [337, 53] width 51 height 7
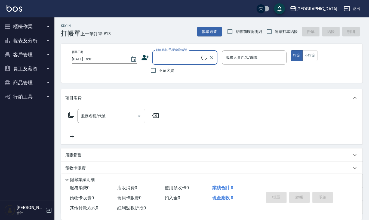
click at [21, 84] on button "商品管理" at bounding box center [27, 83] width 50 height 14
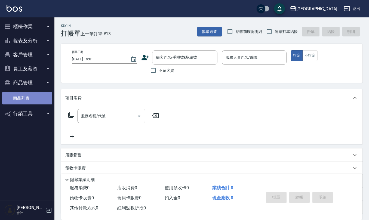
click at [24, 97] on link "商品列表" at bounding box center [27, 98] width 50 height 13
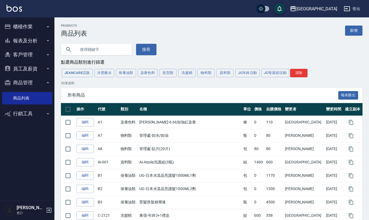
click at [104, 49] on input "text" at bounding box center [101, 49] width 51 height 15
type input "tigi"
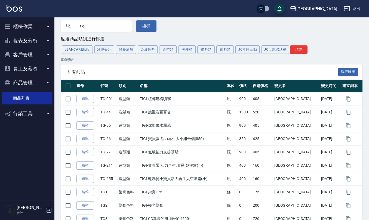
scroll to position [36, 0]
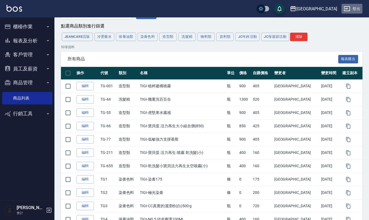
click at [356, 12] on button "登出" at bounding box center [352, 9] width 21 height 10
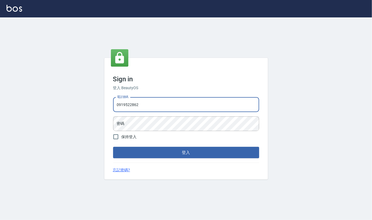
type input "0919522862"
click at [113, 147] on button "登入" at bounding box center [186, 152] width 146 height 11
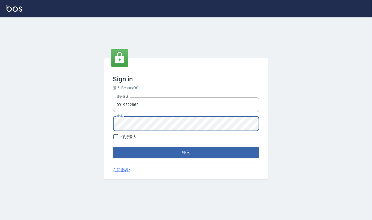
click at [113, 147] on button "登入" at bounding box center [186, 152] width 146 height 11
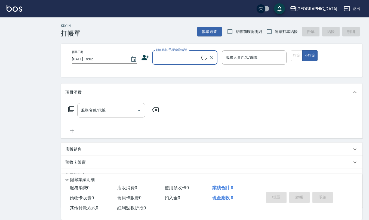
click at [327, 8] on div "上越新廟口" at bounding box center [316, 8] width 41 height 7
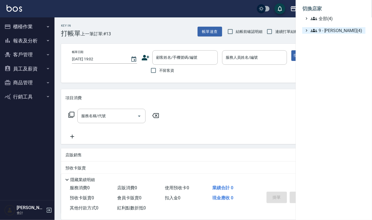
click at [330, 33] on span "9 - 何威言(4)" at bounding box center [336, 30] width 53 height 7
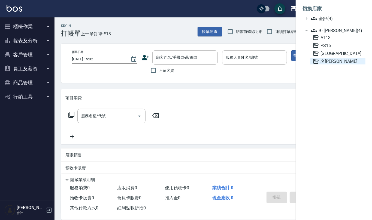
click at [331, 59] on span "名[PERSON_NAME]" at bounding box center [337, 61] width 51 height 7
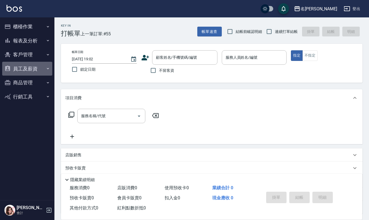
click at [34, 69] on button "員工及薪資" at bounding box center [27, 69] width 50 height 14
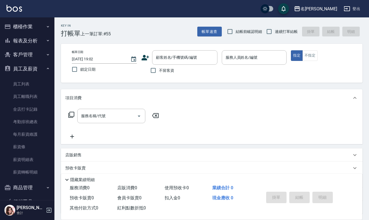
click at [38, 68] on button "員工及薪資" at bounding box center [27, 69] width 50 height 14
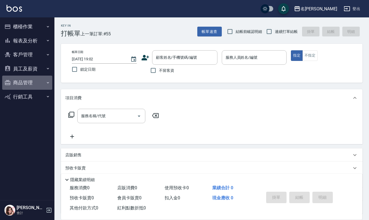
click at [33, 85] on button "商品管理" at bounding box center [27, 83] width 50 height 14
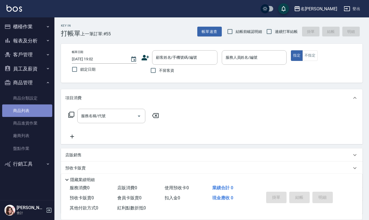
click at [41, 110] on link "商品列表" at bounding box center [27, 111] width 50 height 13
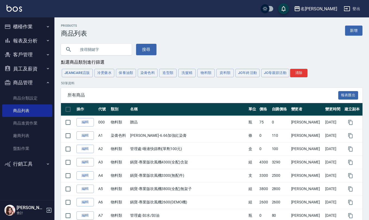
click at [81, 48] on input "text" at bounding box center [101, 49] width 51 height 15
type input "tigi"
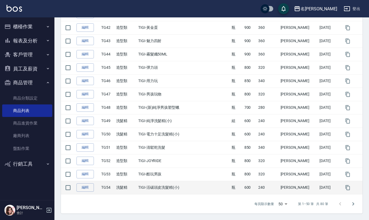
scroll to position [593, 0]
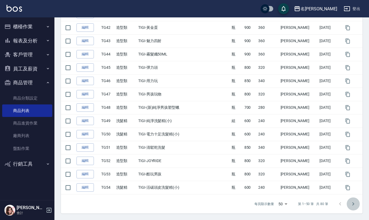
click at [354, 207] on icon "Go to next page" at bounding box center [353, 204] width 7 height 7
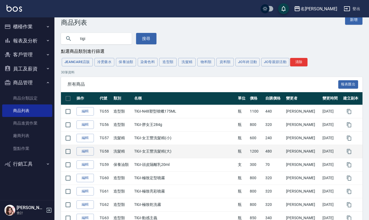
scroll to position [0, 0]
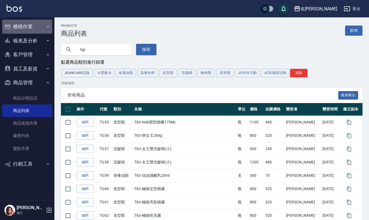
click at [27, 27] on button "櫃檯作業" at bounding box center [27, 27] width 50 height 14
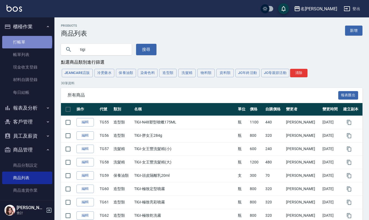
click at [27, 42] on link "打帳單" at bounding box center [27, 42] width 50 height 13
